Goal: Task Accomplishment & Management: Use online tool/utility

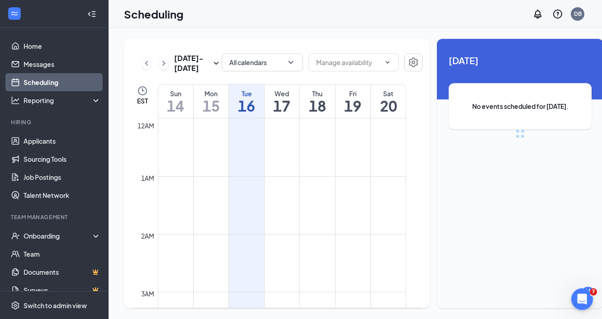
scroll to position [444, 0]
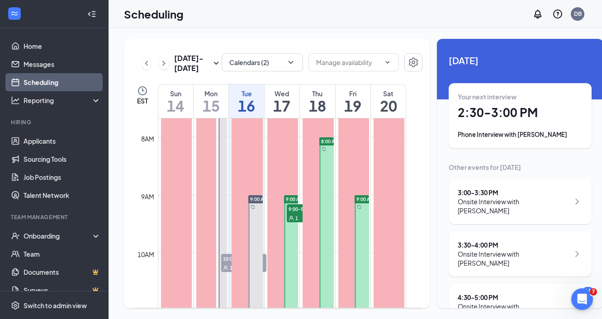
click at [279, 45] on div "[DATE] - [DATE] Calendars (2) EST Sun 14 Mon 15 Tue 16 Wed 17 Thu 18 Fri 19 Sat…" at bounding box center [277, 173] width 306 height 269
click at [279, 38] on div "[DATE] - [DATE] Calendars (2) EST Sun 14 Mon 15 Tue 16 Wed 17 Thu 18 Fri 19 Sat…" at bounding box center [364, 173] width 510 height 291
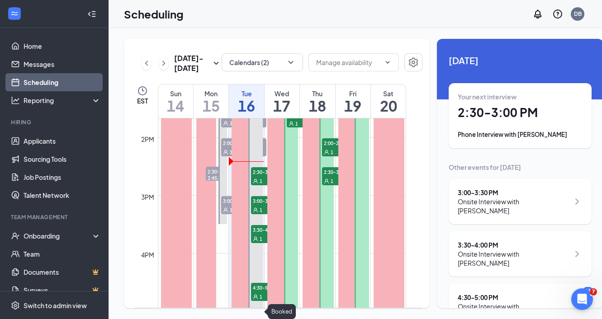
scroll to position [802, 0]
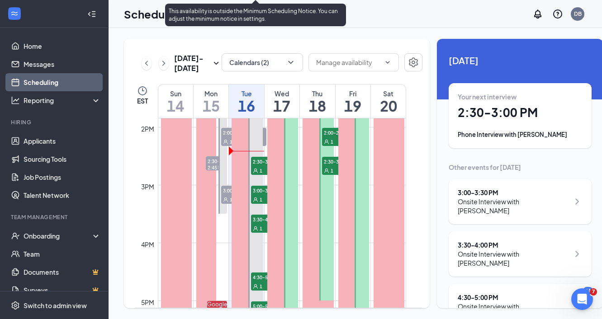
click at [254, 166] on span "2:30-3:00 PM" at bounding box center [273, 161] width 45 height 9
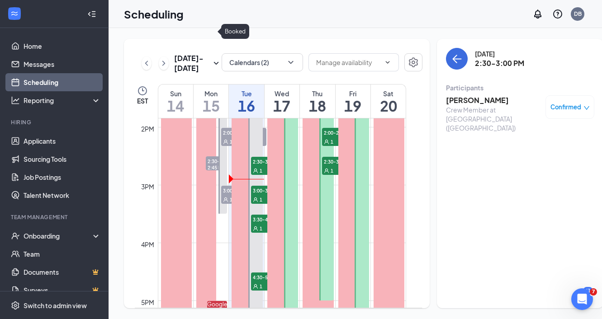
scroll to position [809, 0]
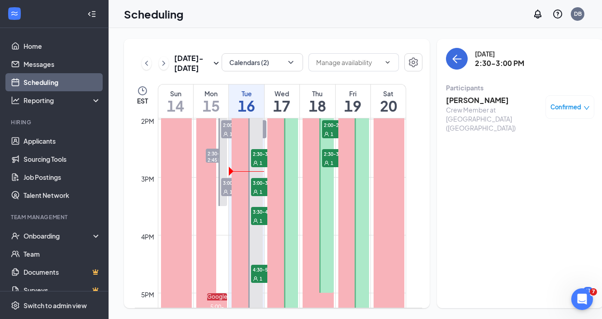
click at [266, 175] on div "Google 11:30 PM-12:30 AM Booked" at bounding box center [281, 3] width 33 height 1389
click at [462, 99] on h3 "[PERSON_NAME]" at bounding box center [493, 100] width 95 height 10
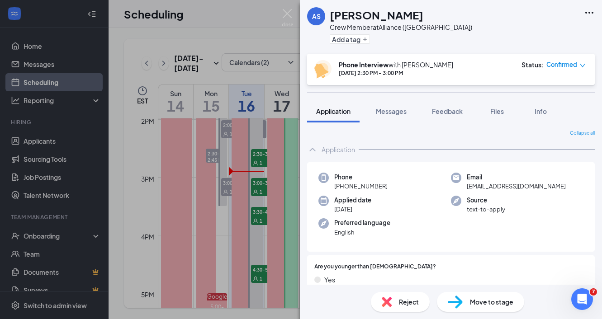
drag, startPoint x: 332, startPoint y: 16, endPoint x: 450, endPoint y: 21, distance: 118.1
click at [450, 21] on div "AS [PERSON_NAME] Crew Member at [GEOGRAPHIC_DATA] ([GEOGRAPHIC_DATA]) Add a tag" at bounding box center [451, 27] width 302 height 54
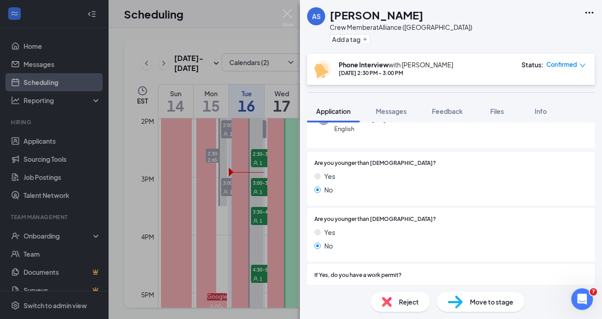
copy h1 "[PERSON_NAME]"
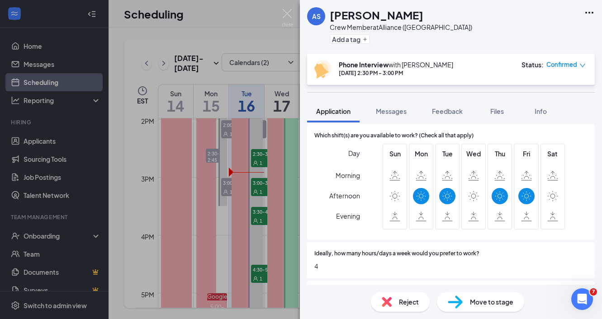
scroll to position [892, 0]
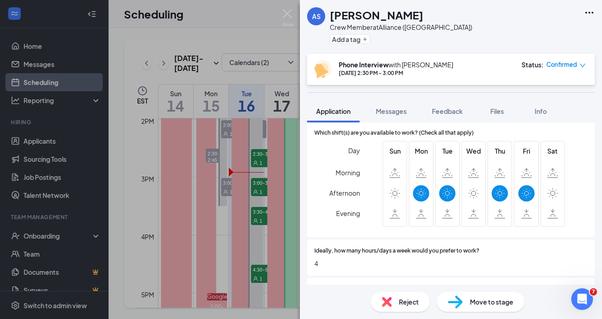
click at [275, 206] on div "AS [PERSON_NAME] Crew Member at [GEOGRAPHIC_DATA] ([GEOGRAPHIC_DATA]) Add a tag…" at bounding box center [301, 159] width 602 height 319
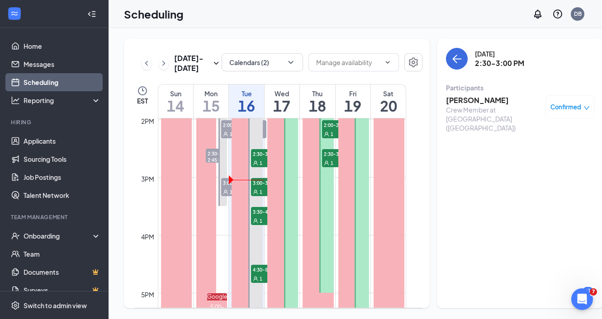
click at [280, 21] on div "Scheduling DB" at bounding box center [355, 14] width 493 height 28
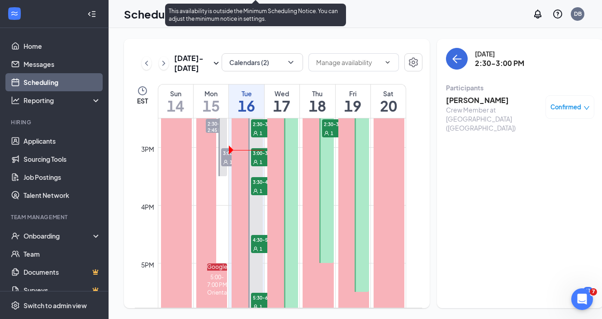
scroll to position [842, 0]
